Goal: Communication & Community: Connect with others

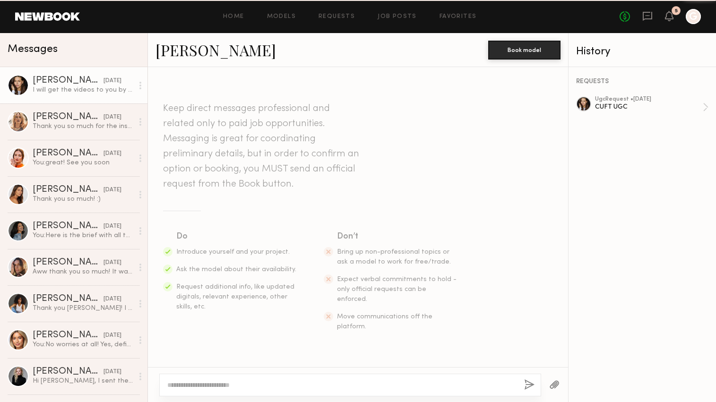
scroll to position [831, 0]
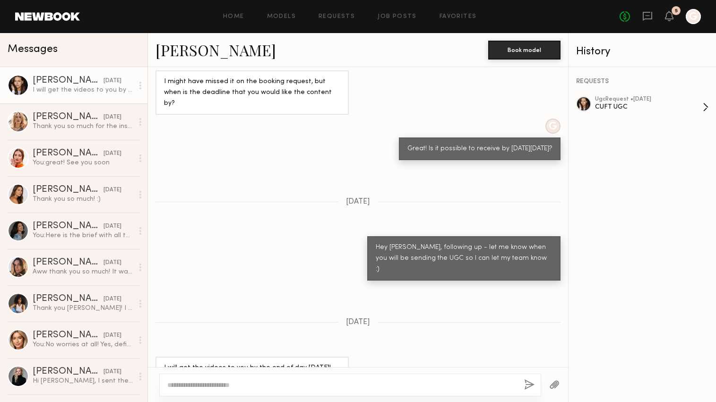
click at [680, 115] on div "ugc Request • 07/30/2025 CUFT UGC" at bounding box center [649, 107] width 108 height 22
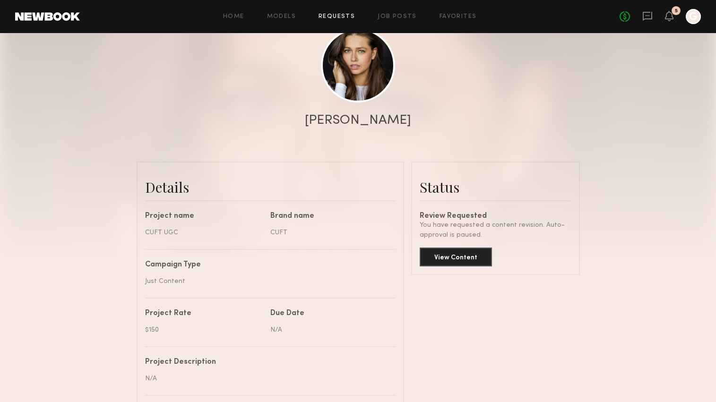
scroll to position [465, 0]
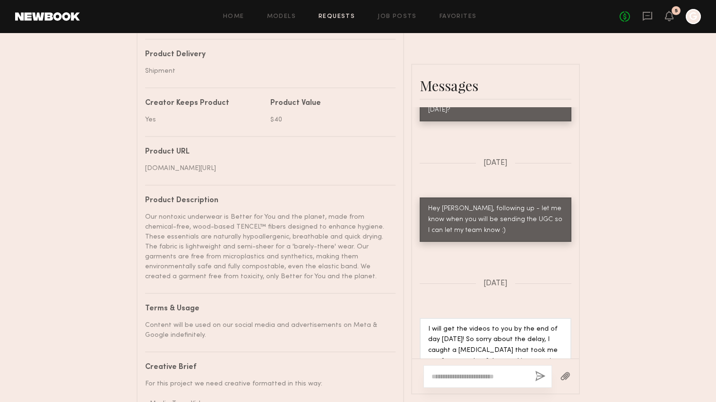
click at [472, 374] on textarea at bounding box center [480, 376] width 96 height 9
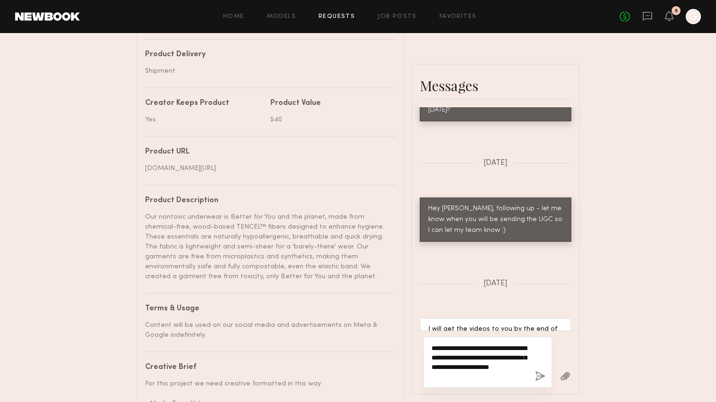
drag, startPoint x: 513, startPoint y: 378, endPoint x: 493, endPoint y: 368, distance: 22.2
click at [493, 368] on textarea "**********" at bounding box center [480, 363] width 96 height 38
type textarea "**********"
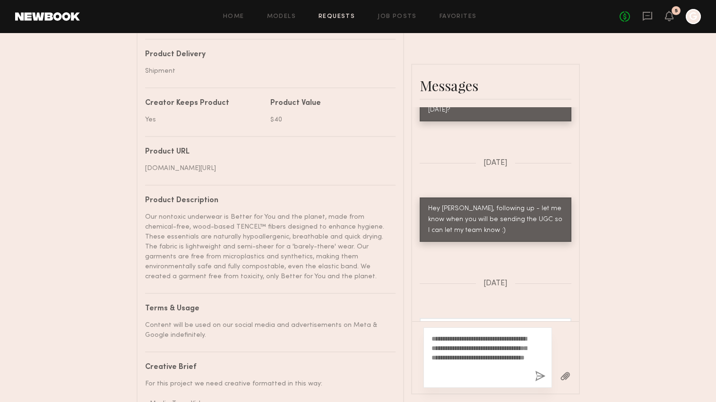
click at [536, 378] on button "button" at bounding box center [540, 377] width 10 height 12
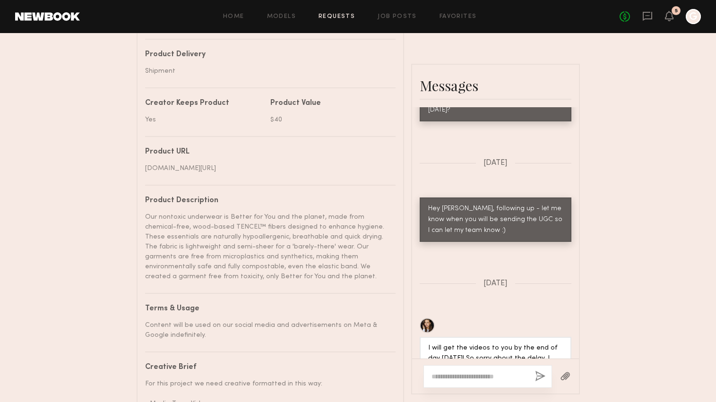
scroll to position [1353, 0]
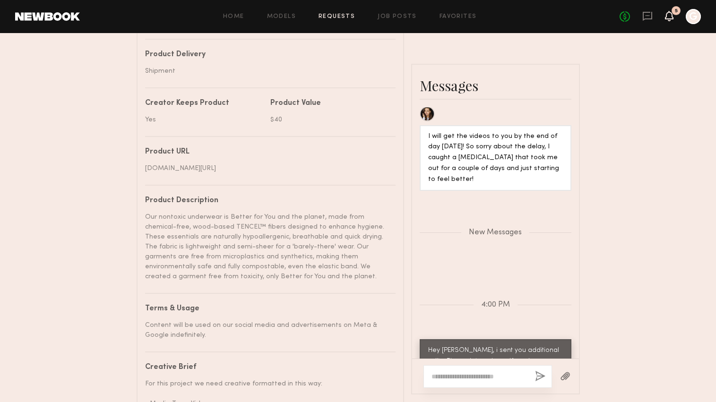
click at [668, 15] on icon at bounding box center [669, 15] width 8 height 7
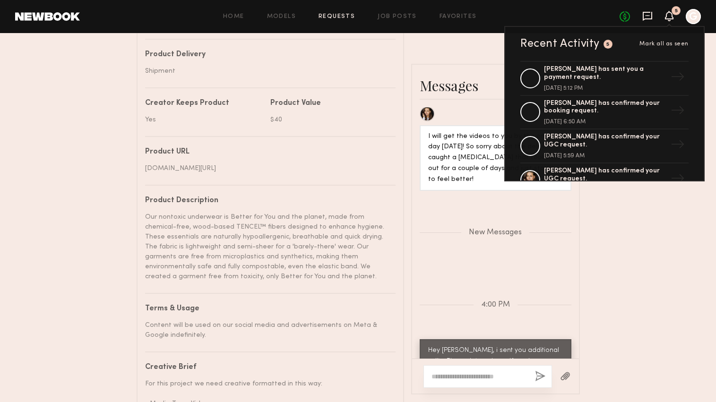
click at [650, 15] on icon at bounding box center [647, 16] width 10 height 10
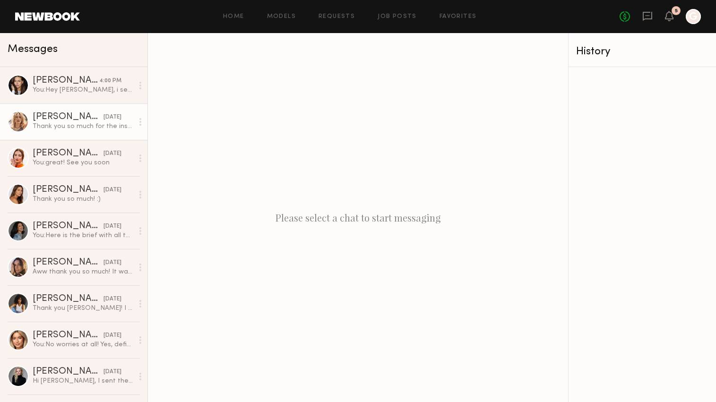
click at [66, 119] on div "[PERSON_NAME]" at bounding box center [68, 116] width 71 height 9
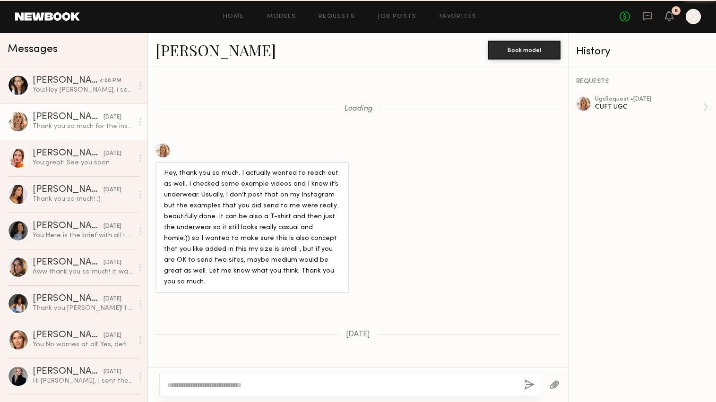
scroll to position [669, 0]
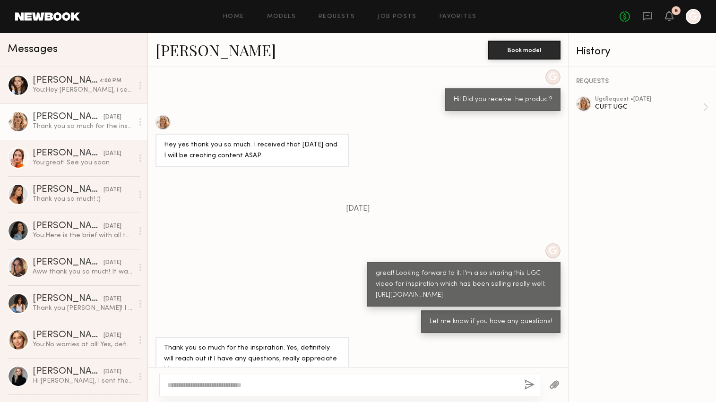
click at [294, 371] on div at bounding box center [358, 384] width 420 height 35
click at [255, 375] on div at bounding box center [350, 385] width 382 height 23
click at [255, 386] on textarea at bounding box center [341, 384] width 349 height 9
type textarea "**********"
click at [524, 387] on button "button" at bounding box center [529, 386] width 10 height 12
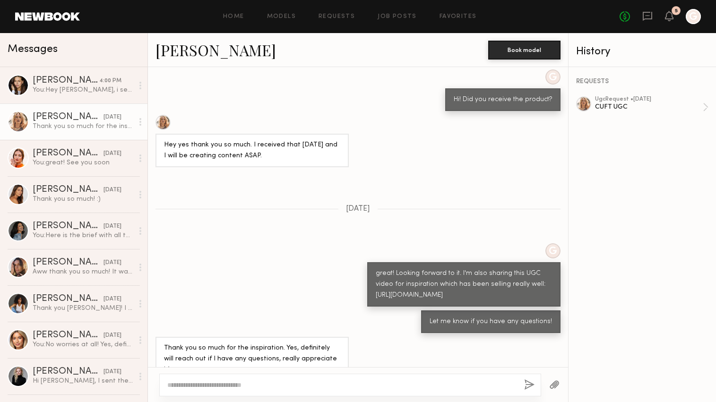
scroll to position [859, 0]
